Goal: Task Accomplishment & Management: Manage account settings

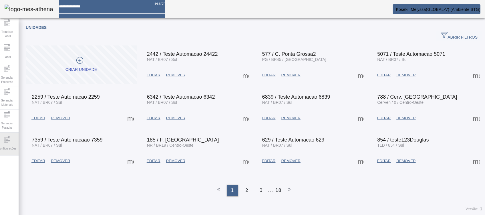
click at [11, 153] on div "Configurações" at bounding box center [7, 144] width 23 height 23
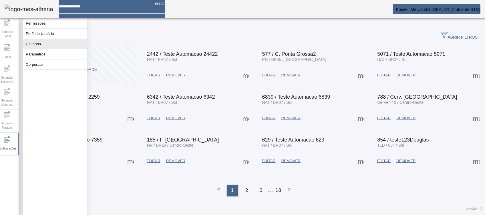
click at [41, 49] on button "Usuários" at bounding box center [55, 44] width 64 height 10
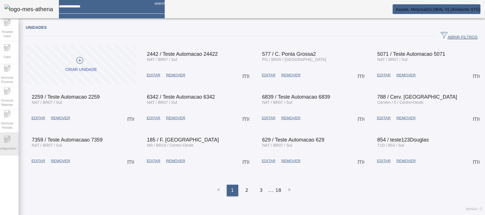
click at [3, 145] on span "Configurações" at bounding box center [7, 149] width 22 height 8
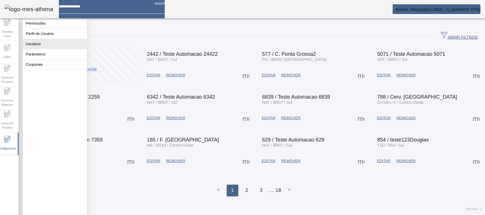
click at [36, 49] on button "Usuários" at bounding box center [55, 44] width 64 height 10
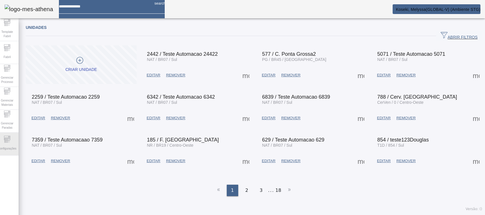
click at [5, 150] on span "Configurações" at bounding box center [7, 149] width 22 height 8
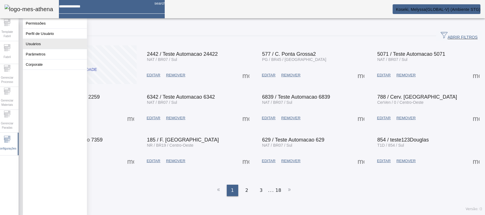
click at [33, 45] on button "Usuários" at bounding box center [55, 44] width 64 height 10
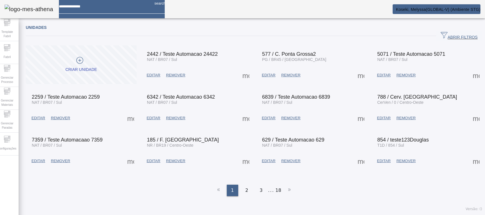
click at [90, 3] on input at bounding box center [104, 4] width 91 height 9
click at [15, 142] on div "Configurações" at bounding box center [7, 144] width 23 height 23
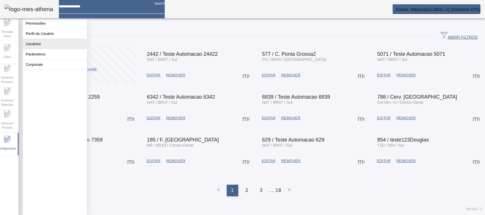
click at [30, 48] on button "Usuários" at bounding box center [55, 44] width 64 height 10
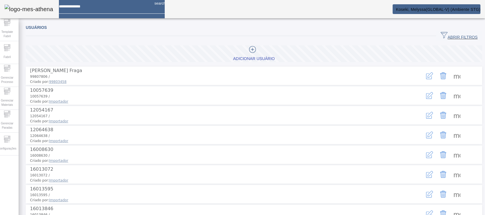
click at [451, 35] on span "ABRIR FILTROS" at bounding box center [458, 36] width 37 height 9
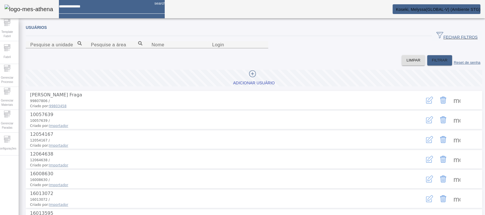
click at [147, 55] on div at bounding box center [177, 51] width 61 height 7
click at [151, 48] on input "Nome" at bounding box center [176, 44] width 51 height 7
type input "*******"
click at [431, 63] on span "FILTRAR" at bounding box center [439, 60] width 16 height 6
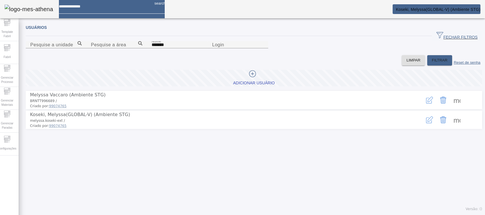
click at [450, 127] on span at bounding box center [457, 120] width 14 height 14
drag, startPoint x: 427, startPoint y: 137, endPoint x: 426, endPoint y: 123, distance: 14.3
click at [450, 127] on span at bounding box center [457, 120] width 14 height 14
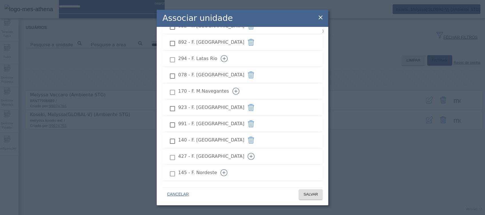
scroll to position [724, 0]
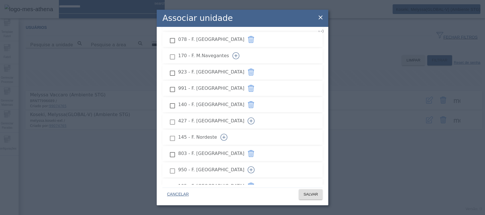
click at [174, 165] on div at bounding box center [172, 171] width 11 height 12
click at [254, 166] on icon "button" at bounding box center [250, 169] width 7 height 7
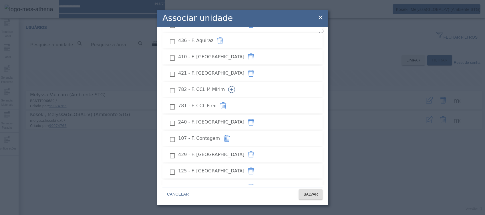
scroll to position [457, 0]
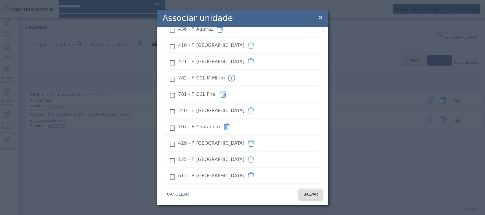
click at [306, 190] on span at bounding box center [311, 194] width 24 height 14
